Goal: Navigation & Orientation: Find specific page/section

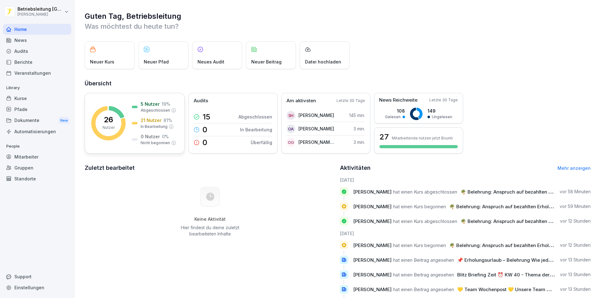
click at [142, 106] on p "5 Nutzer" at bounding box center [150, 104] width 19 height 7
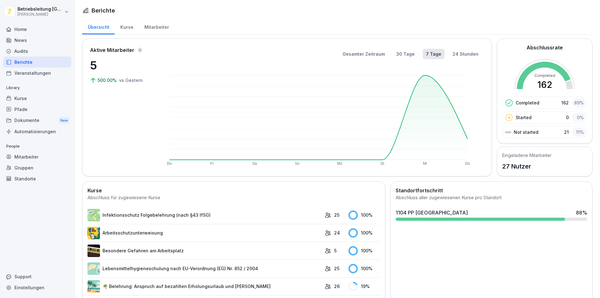
click at [127, 26] on div "Kurse" at bounding box center [127, 26] width 24 height 16
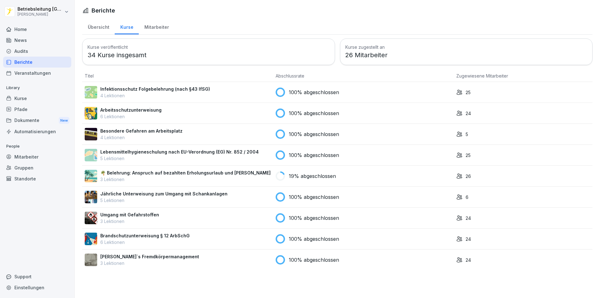
click at [155, 27] on div "Mitarbeiter" at bounding box center [157, 26] width 36 height 16
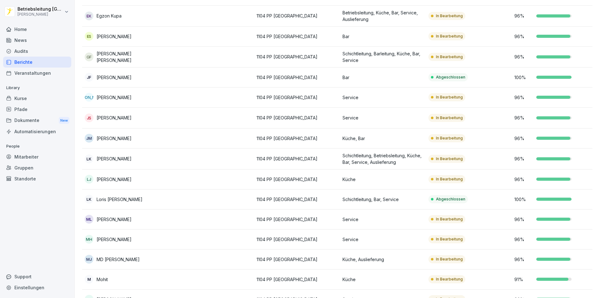
scroll to position [125, 0]
